Goal: Task Accomplishment & Management: Manage account settings

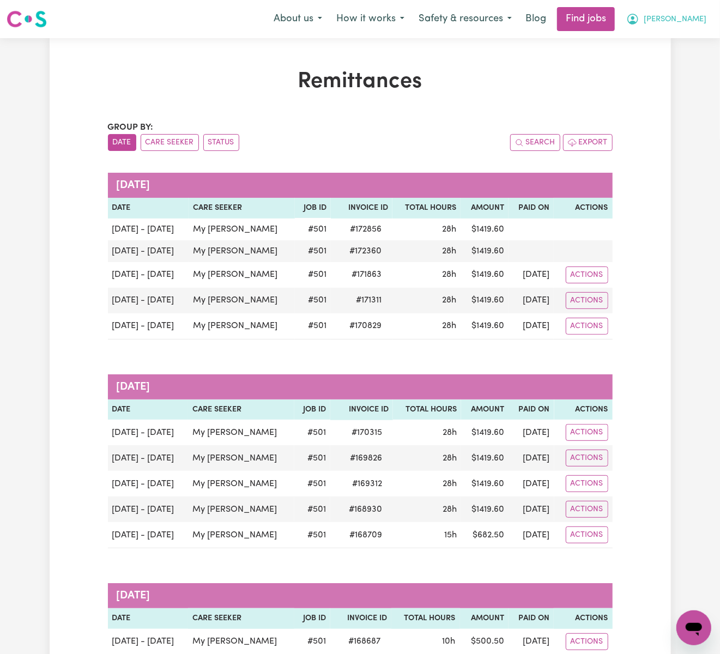
click at [689, 21] on span "[PERSON_NAME]" at bounding box center [675, 20] width 63 height 12
click at [683, 82] on link "Logout" at bounding box center [670, 83] width 86 height 21
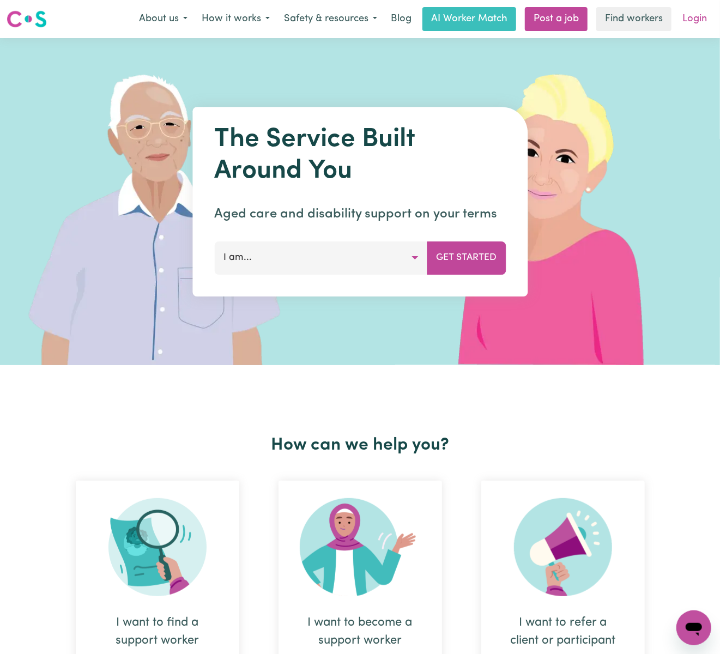
click at [691, 20] on link "Login" at bounding box center [695, 19] width 38 height 24
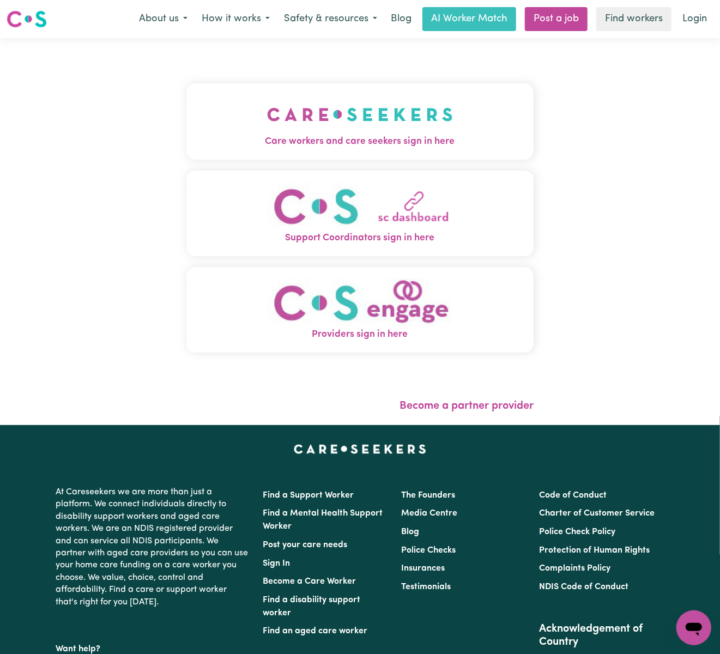
click at [312, 107] on img "Care workers and care seekers sign in here" at bounding box center [360, 114] width 186 height 40
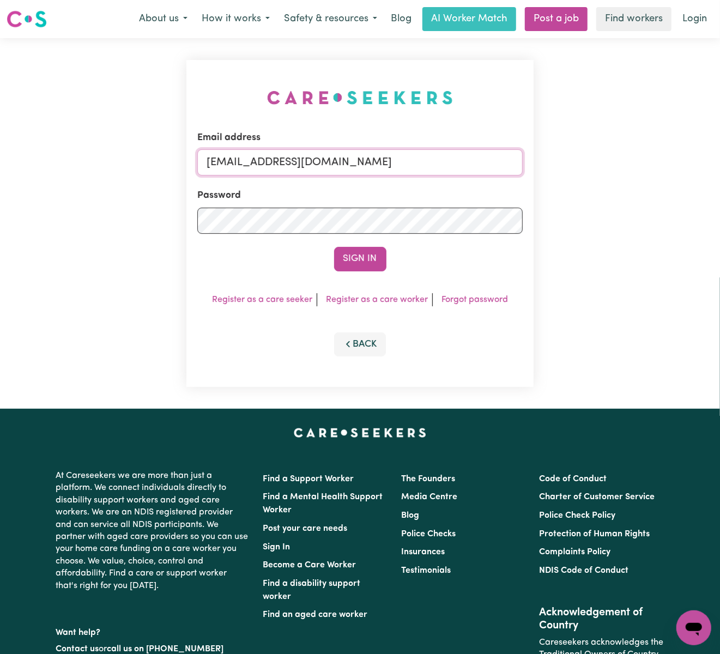
drag, startPoint x: 263, startPoint y: 160, endPoint x: 583, endPoint y: 161, distance: 320.1
click at [583, 161] on div "Email address [EMAIL_ADDRESS][DOMAIN_NAME] Password Sign In Register as a care …" at bounding box center [360, 223] width 720 height 371
paste input "[PERSON_NAME][EMAIL_ADDRESS][DOMAIN_NAME]"
type input "superuser~[PERSON_NAME][EMAIL_ADDRESS][DOMAIN_NAME]"
click at [334, 247] on button "Sign In" at bounding box center [360, 259] width 52 height 24
